Goal: Information Seeking & Learning: Compare options

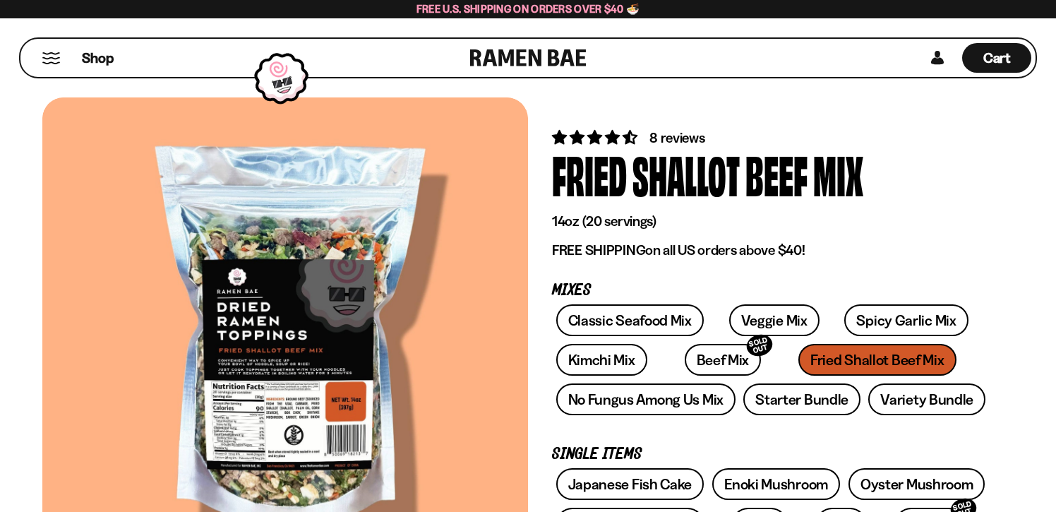
scroll to position [23, 0]
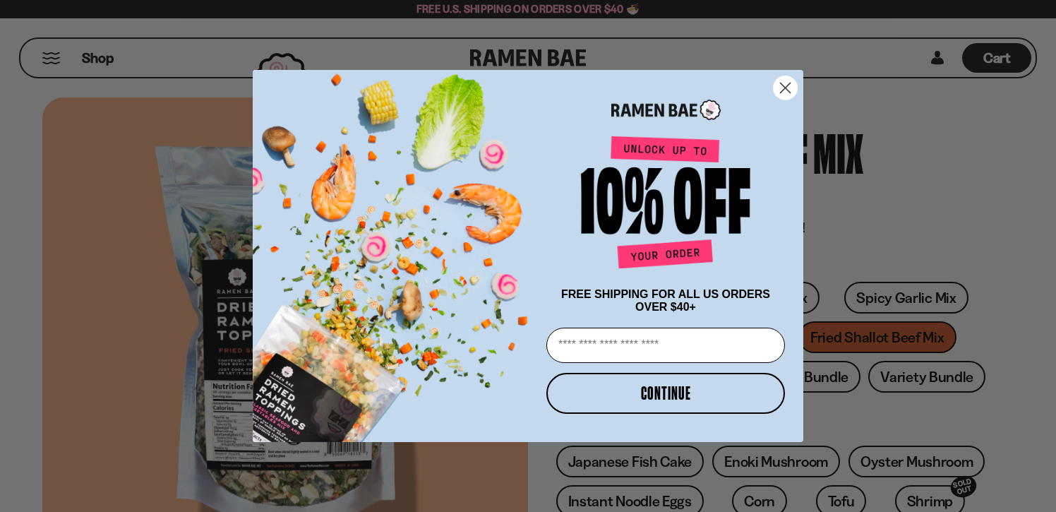
click at [790, 90] on circle "Close dialog" at bounding box center [785, 87] width 23 height 23
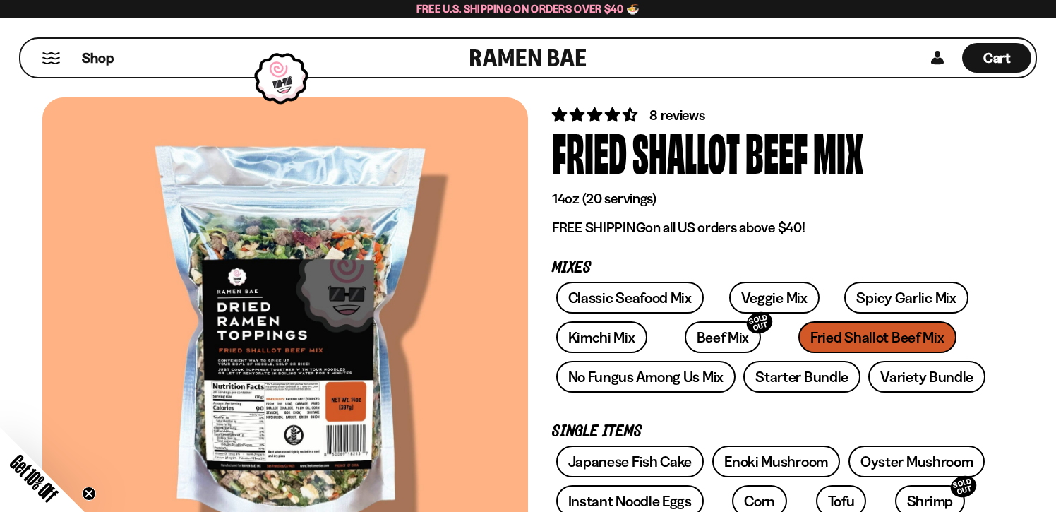
scroll to position [68, 0]
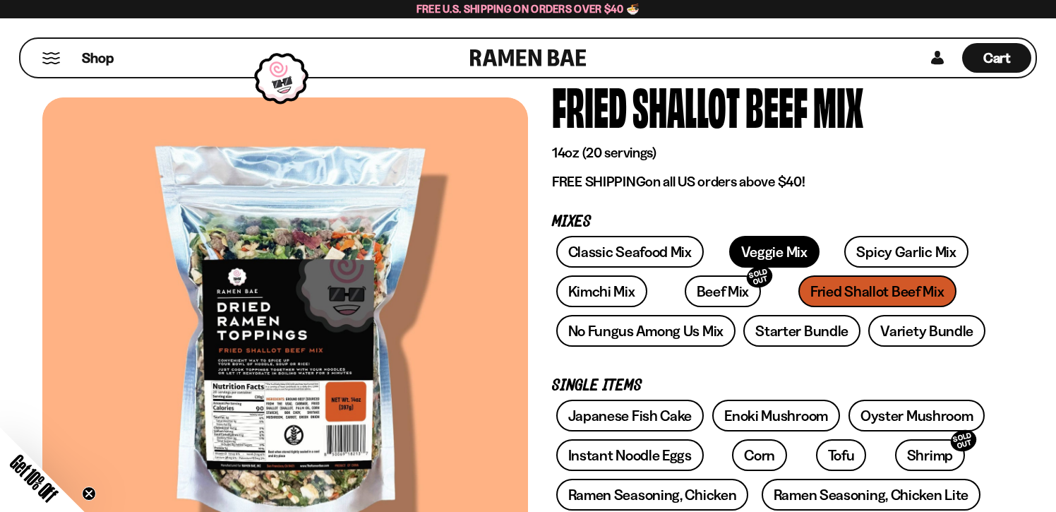
click at [744, 249] on link "Veggie Mix" at bounding box center [774, 252] width 90 height 32
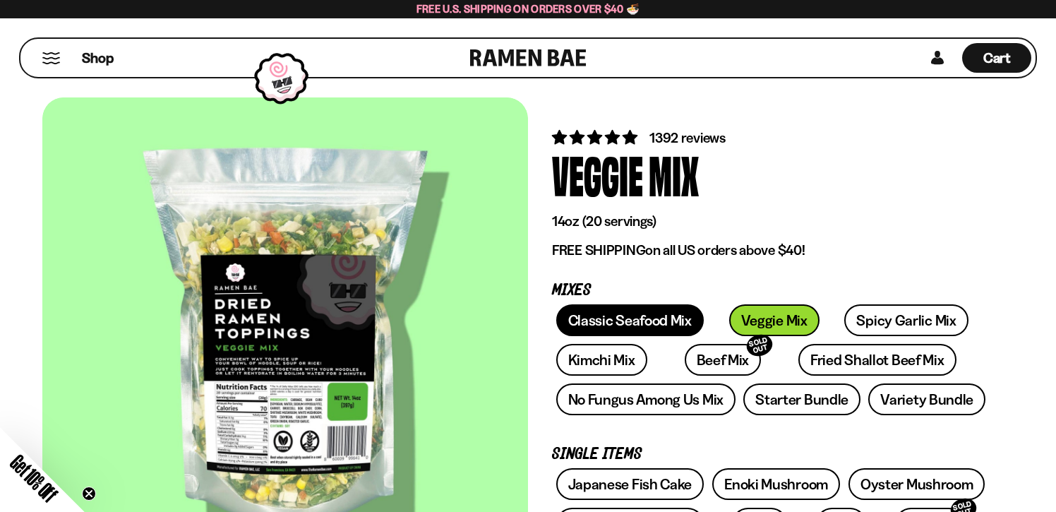
click at [673, 317] on link "Classic Seafood Mix" at bounding box center [630, 320] width 148 height 32
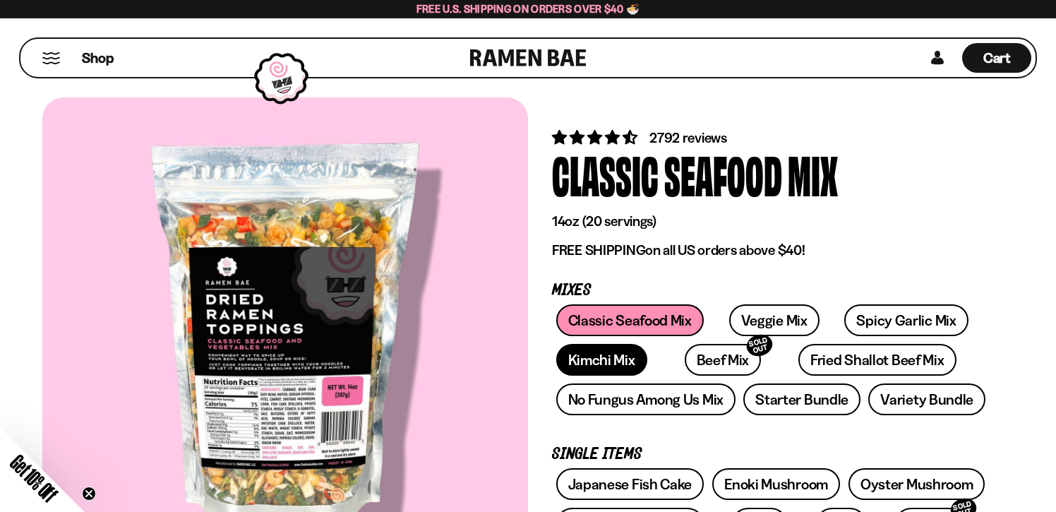
click at [611, 362] on link "Kimchi Mix" at bounding box center [601, 360] width 91 height 32
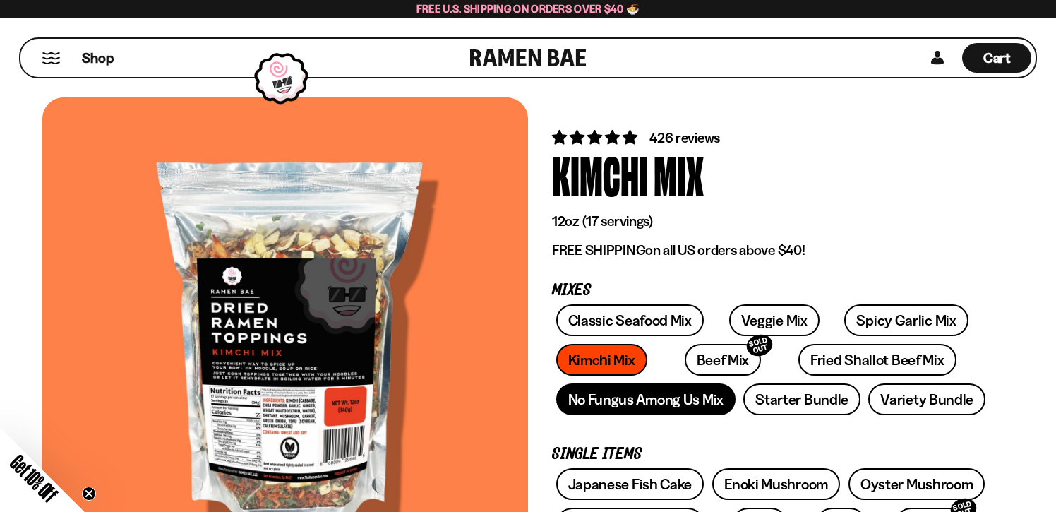
click at [618, 395] on link "No Fungus Among Us Mix" at bounding box center [645, 399] width 179 height 32
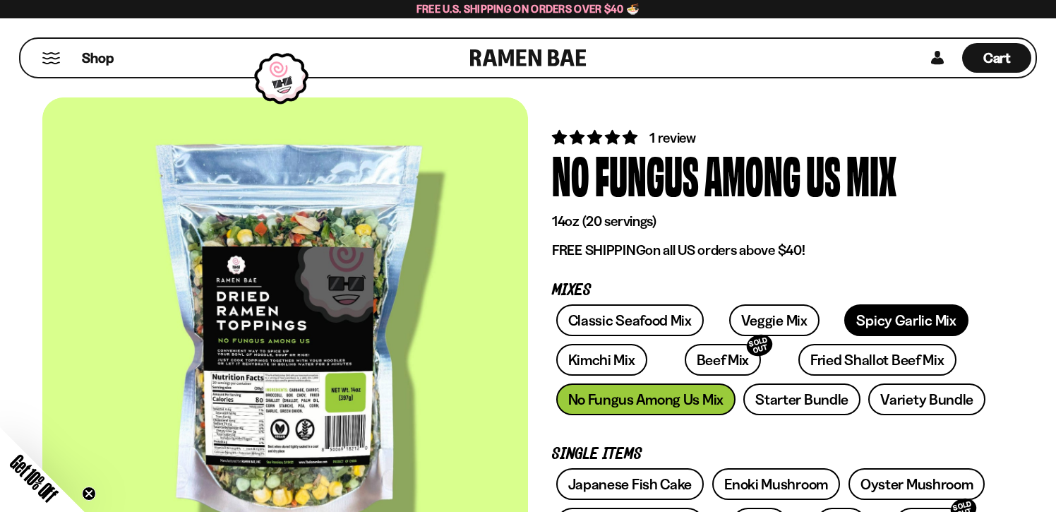
click at [899, 328] on link "Spicy Garlic Mix" at bounding box center [906, 320] width 124 height 32
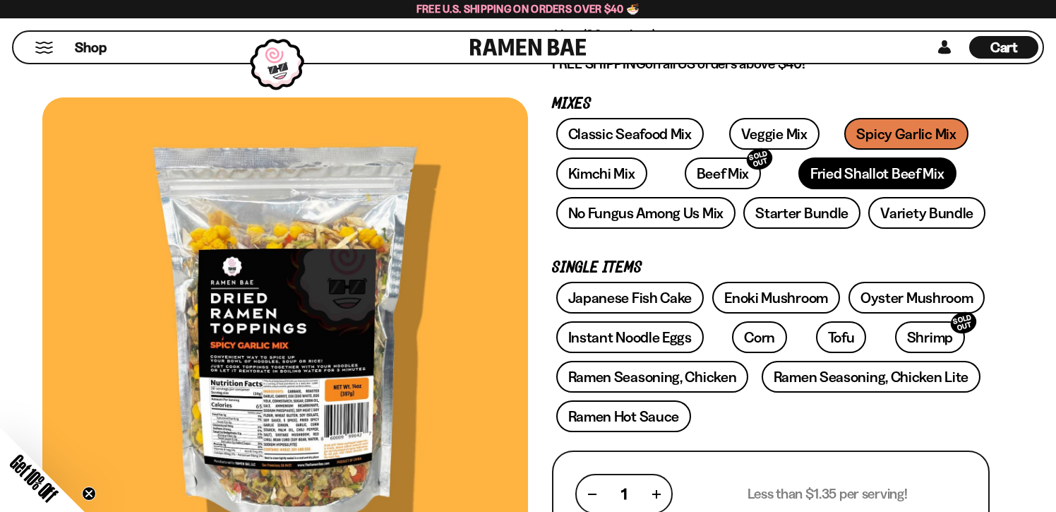
scroll to position [190, 0]
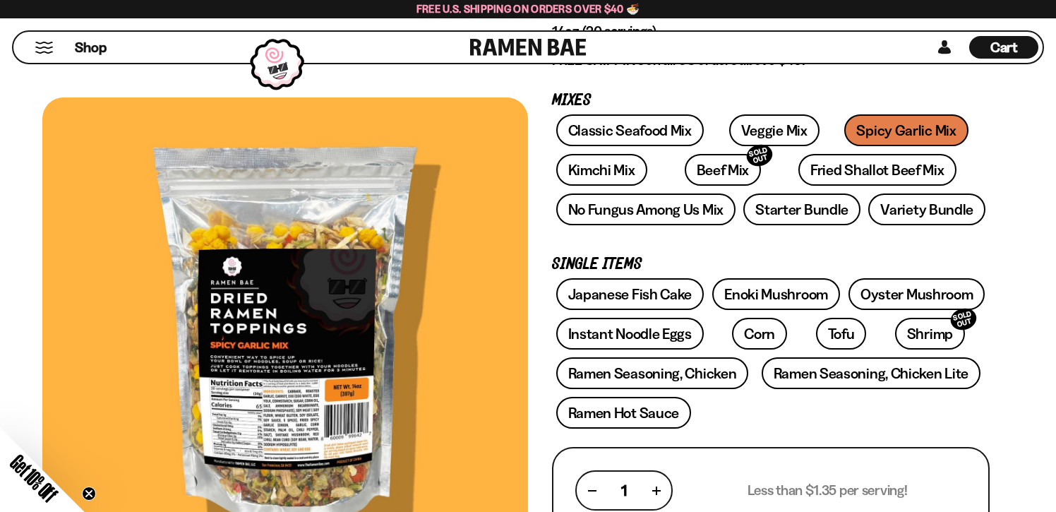
click at [787, 283] on link "Enoki Mushroom" at bounding box center [776, 294] width 128 height 32
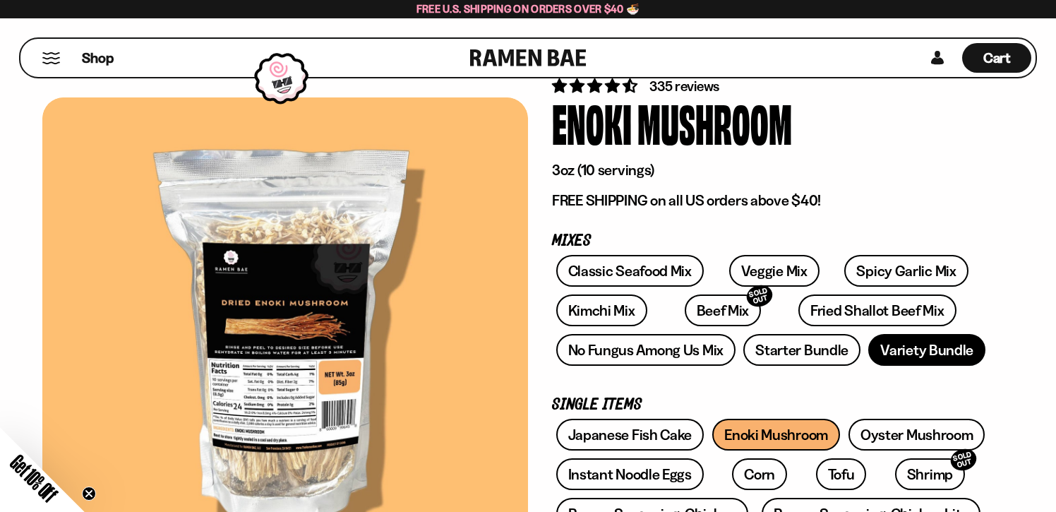
scroll to position [76, 0]
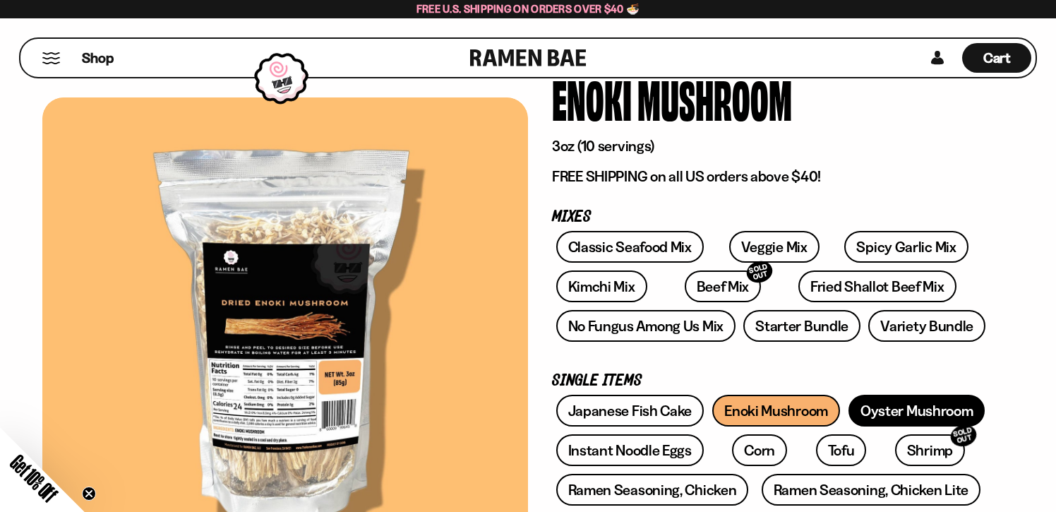
click at [942, 407] on link "Oyster Mushroom" at bounding box center [916, 411] width 137 height 32
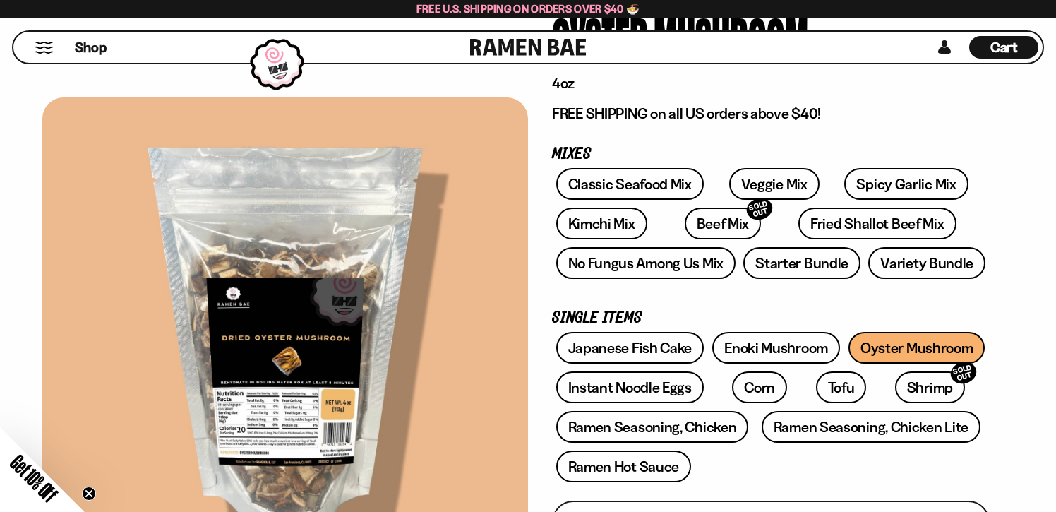
scroll to position [145, 0]
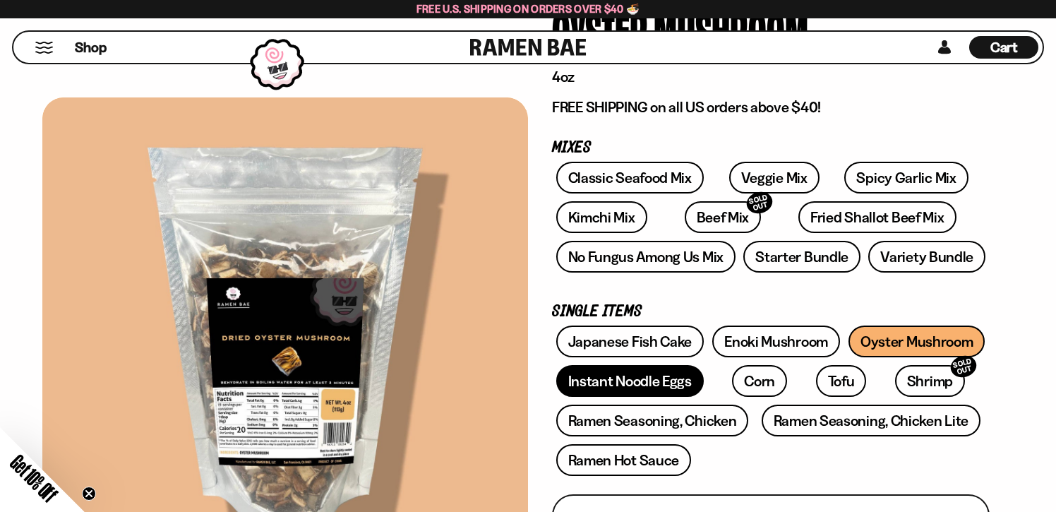
click at [651, 383] on link "Instant Noodle Eggs" at bounding box center [630, 381] width 148 height 32
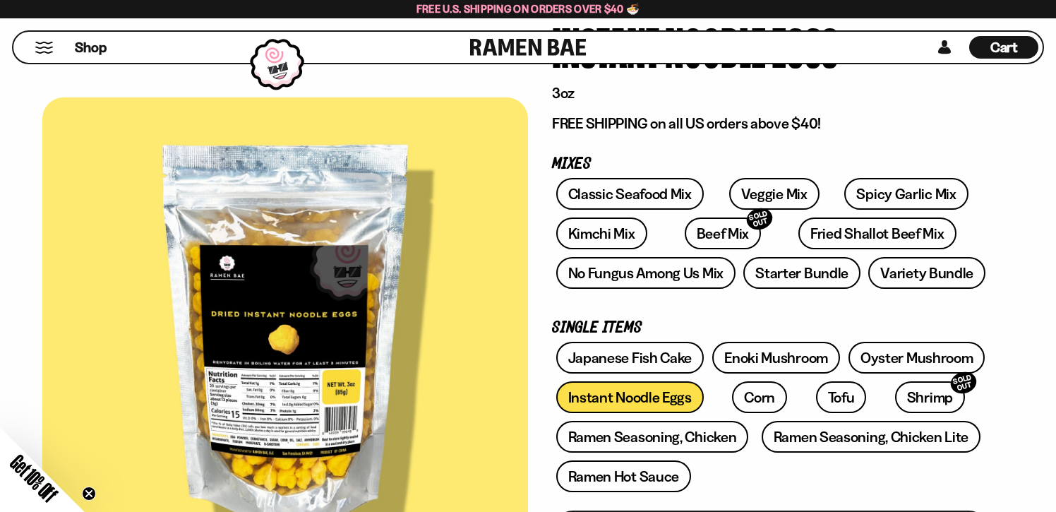
scroll to position [130, 0]
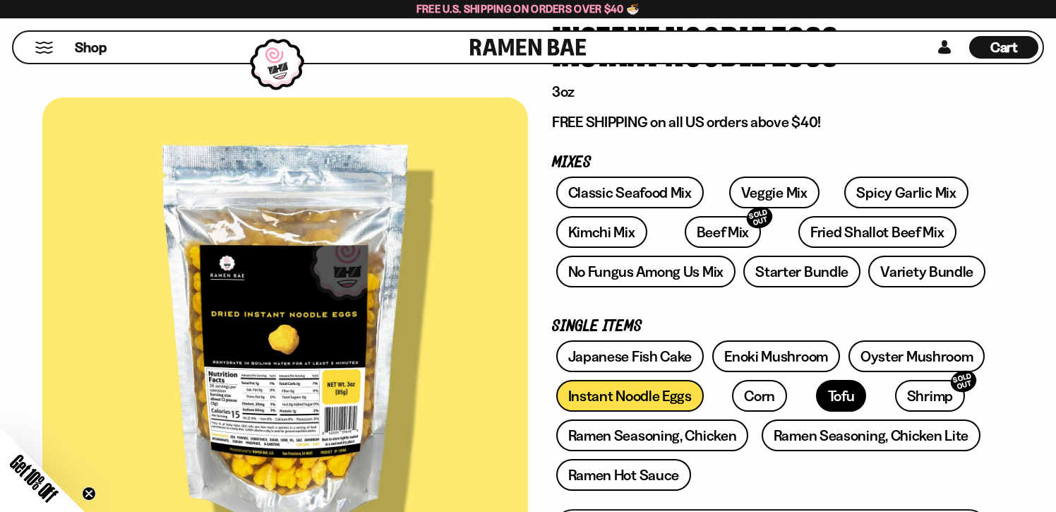
click at [816, 402] on link "Tofu" at bounding box center [841, 396] width 51 height 32
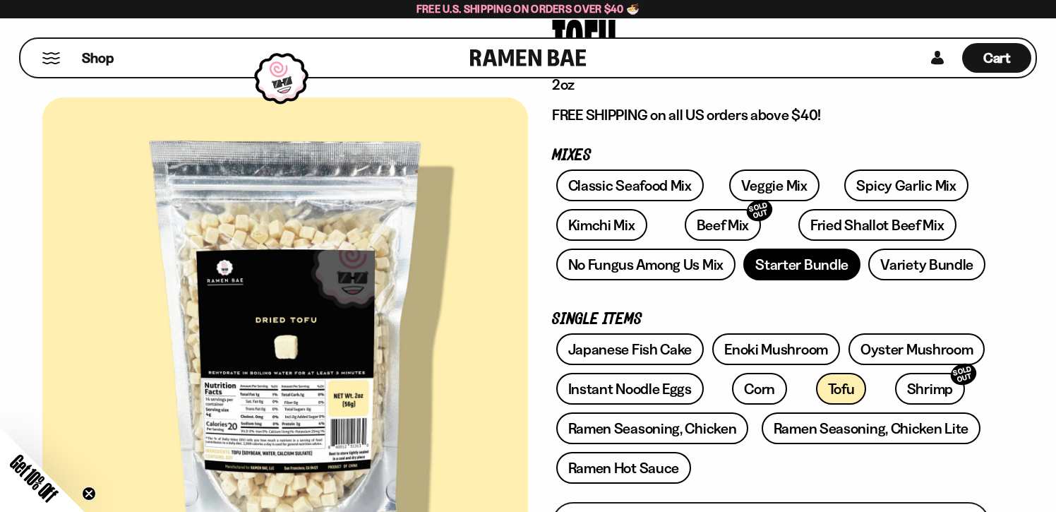
scroll to position [146, 0]
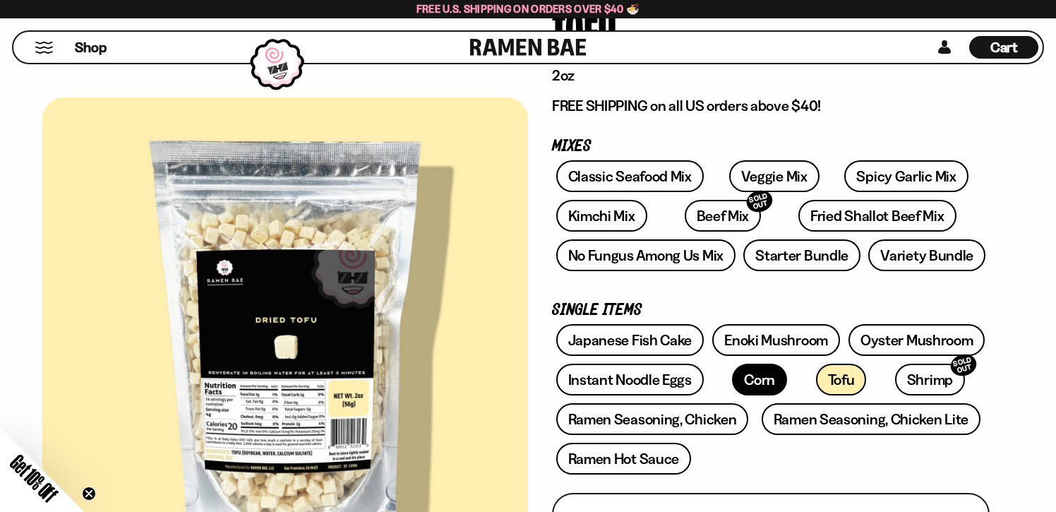
click at [738, 390] on link "Corn" at bounding box center [759, 380] width 55 height 32
